Goal: Check status

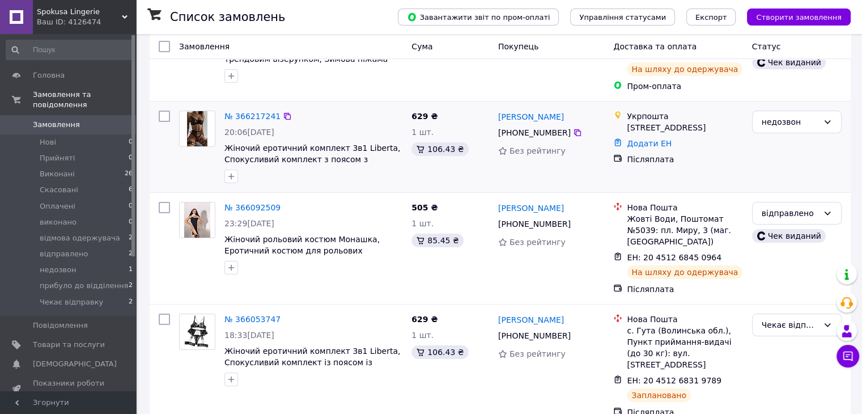
scroll to position [113, 0]
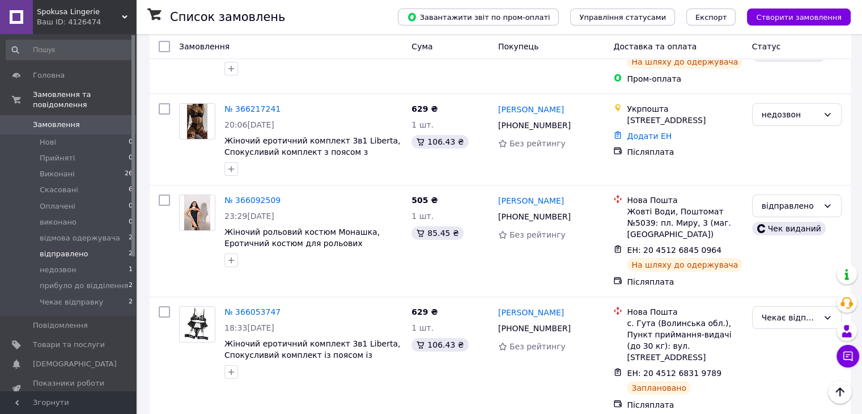
click at [68, 249] on span "відправлено" at bounding box center [64, 254] width 48 height 10
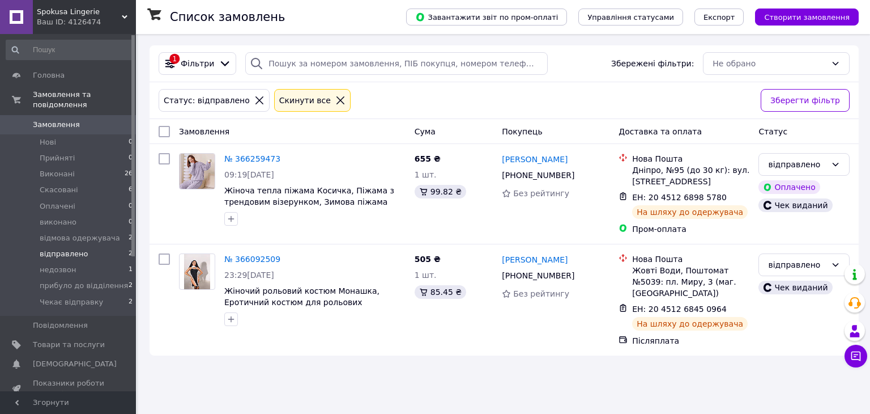
click at [49, 249] on span "відправлено" at bounding box center [64, 254] width 48 height 10
click at [70, 281] on span "прибуло до відділення" at bounding box center [84, 286] width 88 height 10
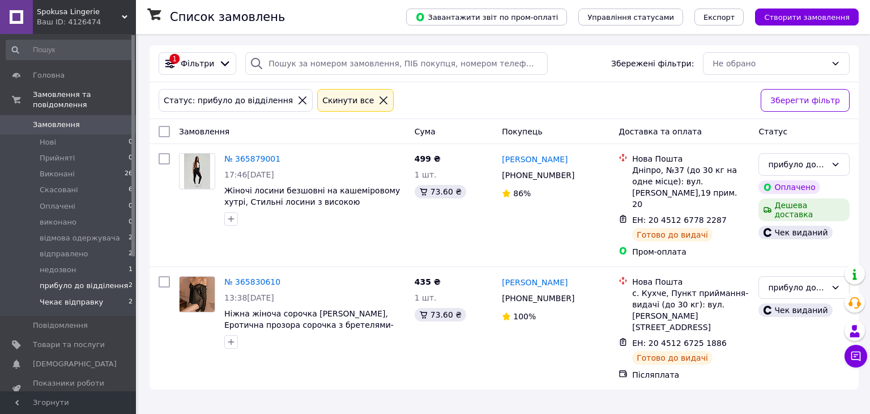
click at [77, 297] on span "Чекає відправку" at bounding box center [71, 302] width 63 height 10
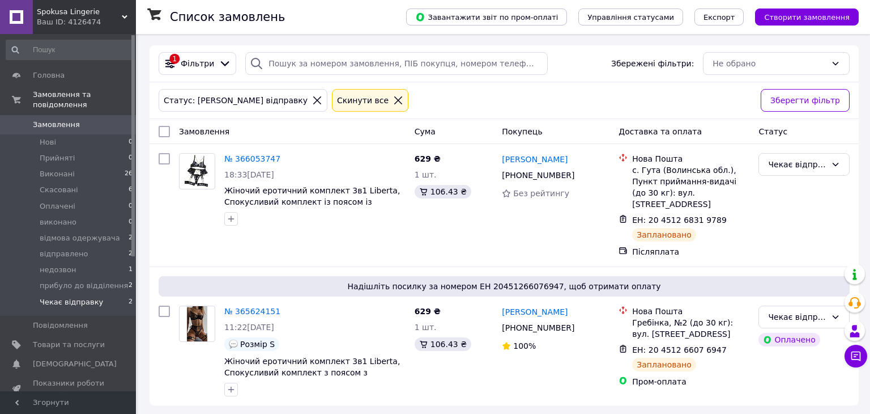
click at [393, 102] on icon at bounding box center [398, 100] width 10 height 10
